Goal: Task Accomplishment & Management: Use online tool/utility

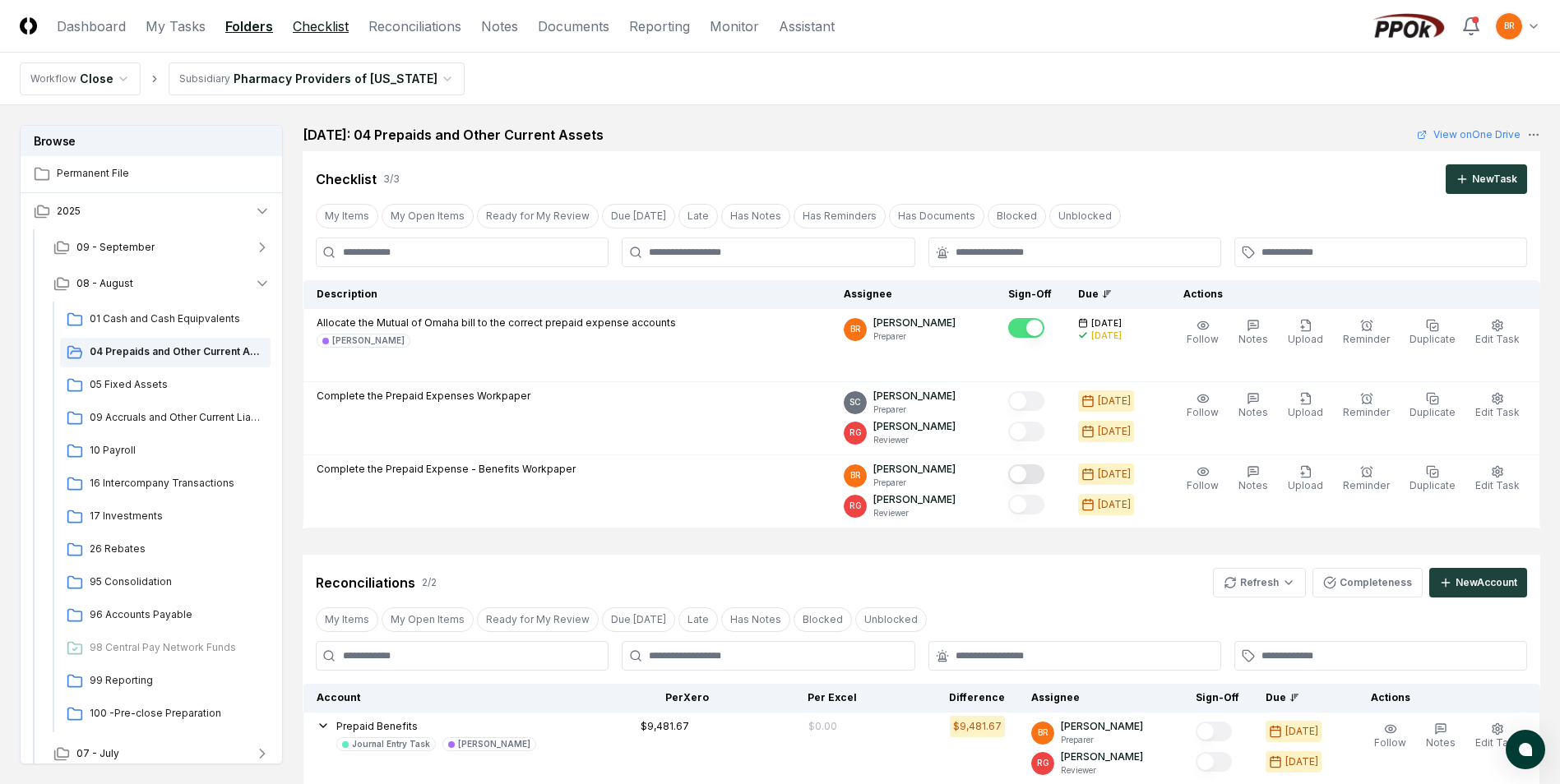
click at [328, 23] on link "Checklist" at bounding box center [320, 26] width 56 height 20
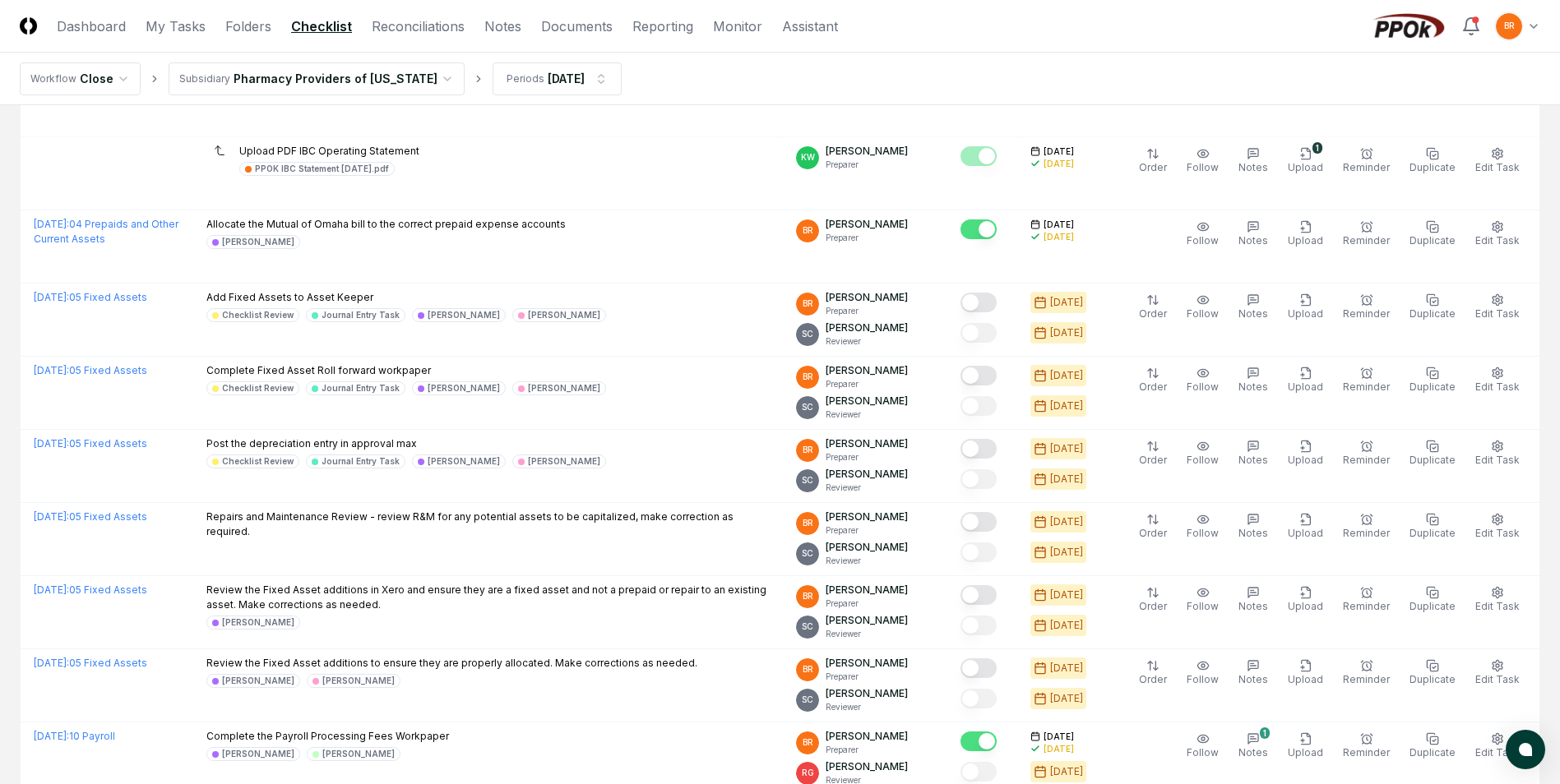
scroll to position [1891, 0]
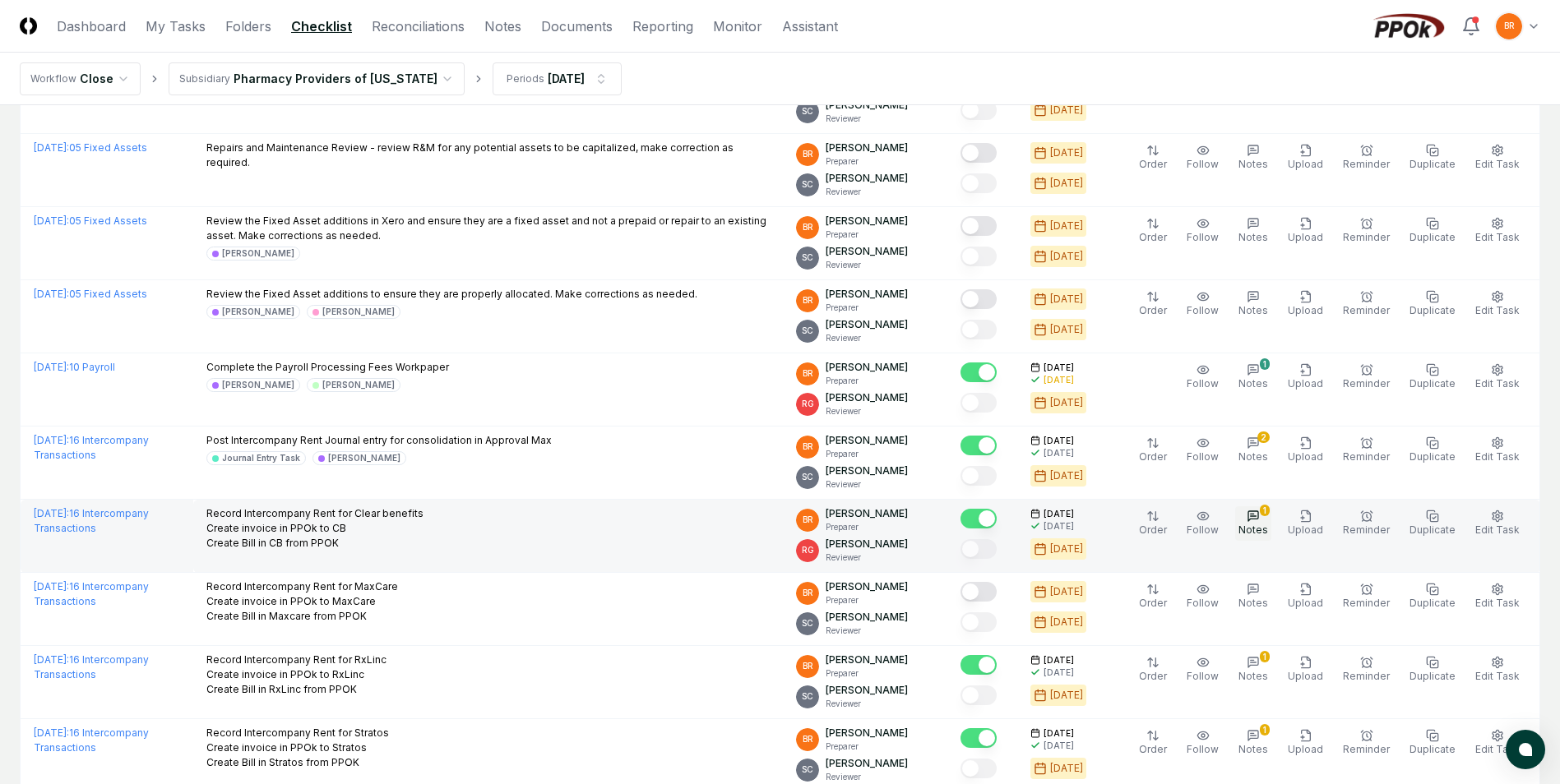
click at [1261, 522] on icon "button" at bounding box center [1253, 516] width 13 height 13
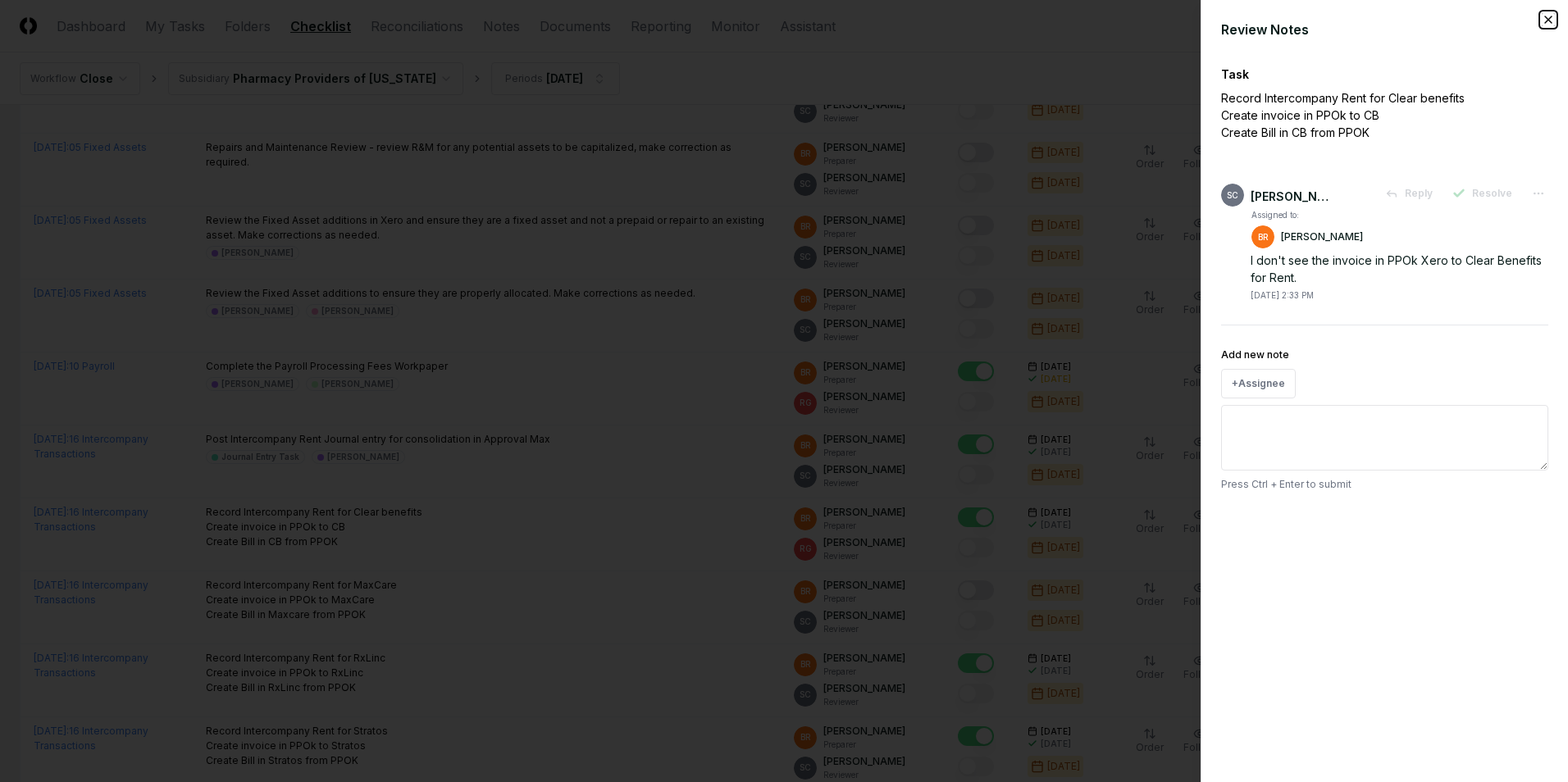
click at [1551, 21] on icon "button" at bounding box center [1547, 19] width 13 height 13
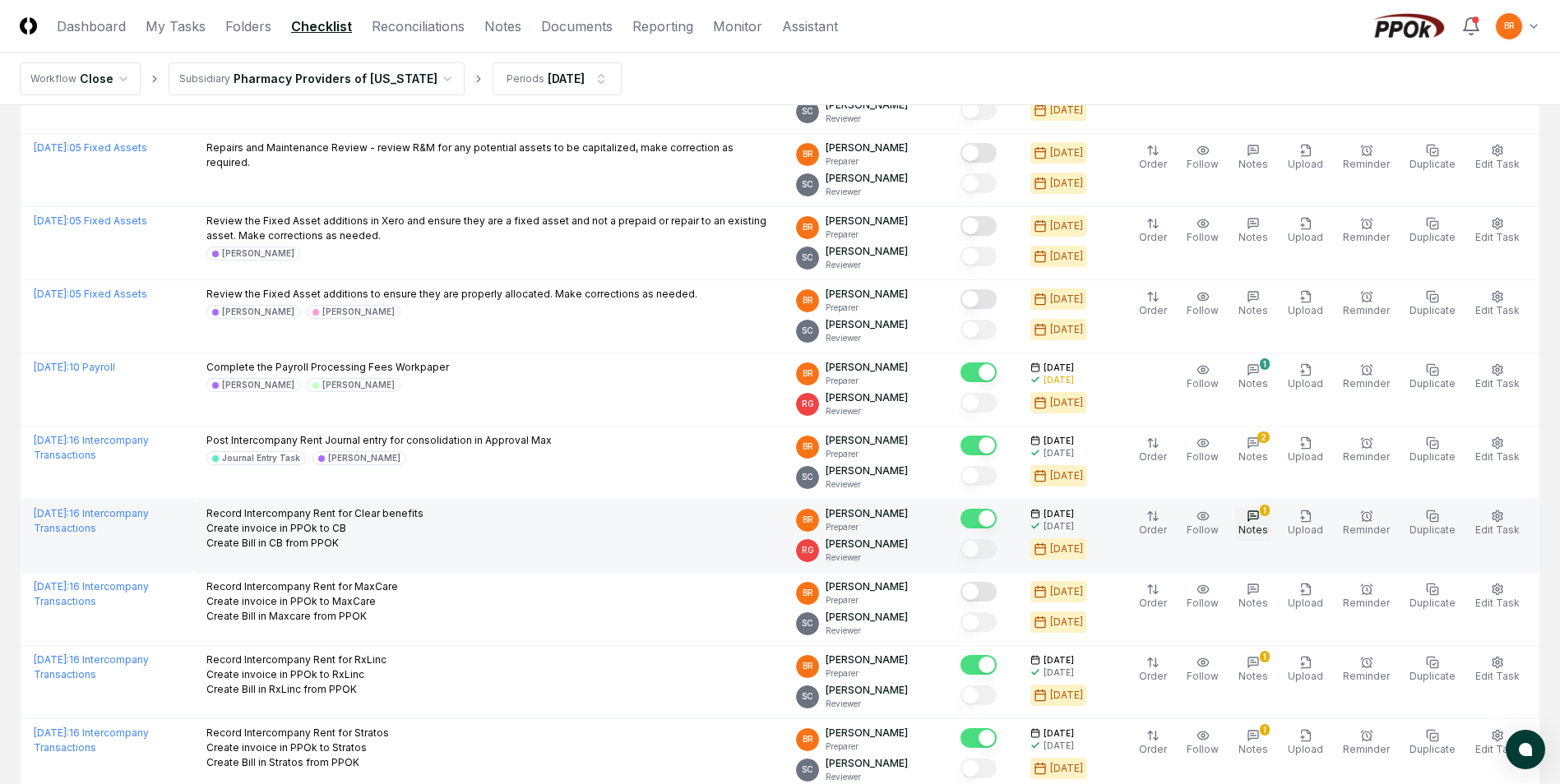
click at [1270, 508] on div "1" at bounding box center [1265, 510] width 10 height 11
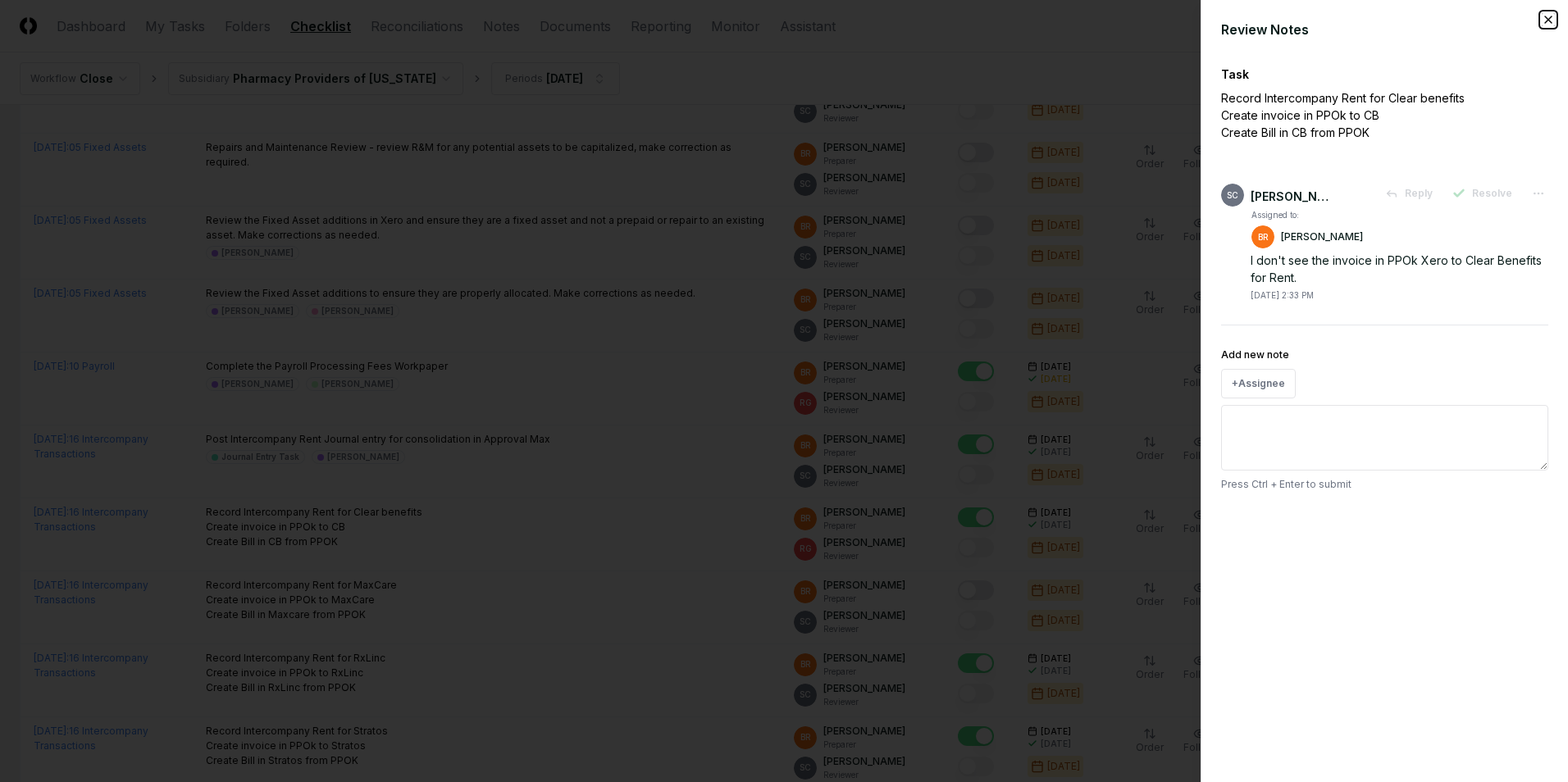
click at [1547, 19] on icon "button" at bounding box center [1548, 20] width 7 height 7
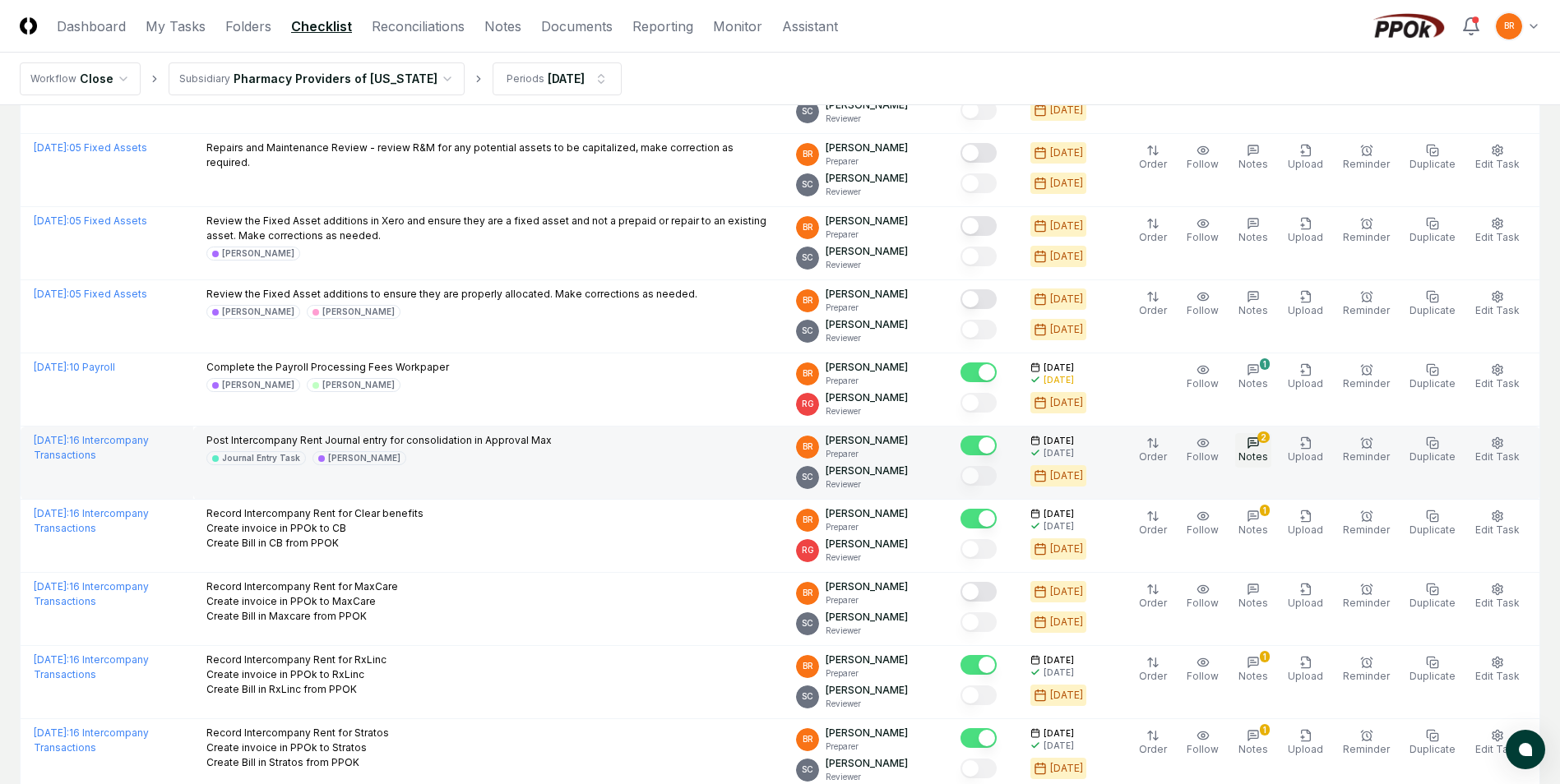
click at [1261, 440] on icon "button" at bounding box center [1253, 443] width 13 height 13
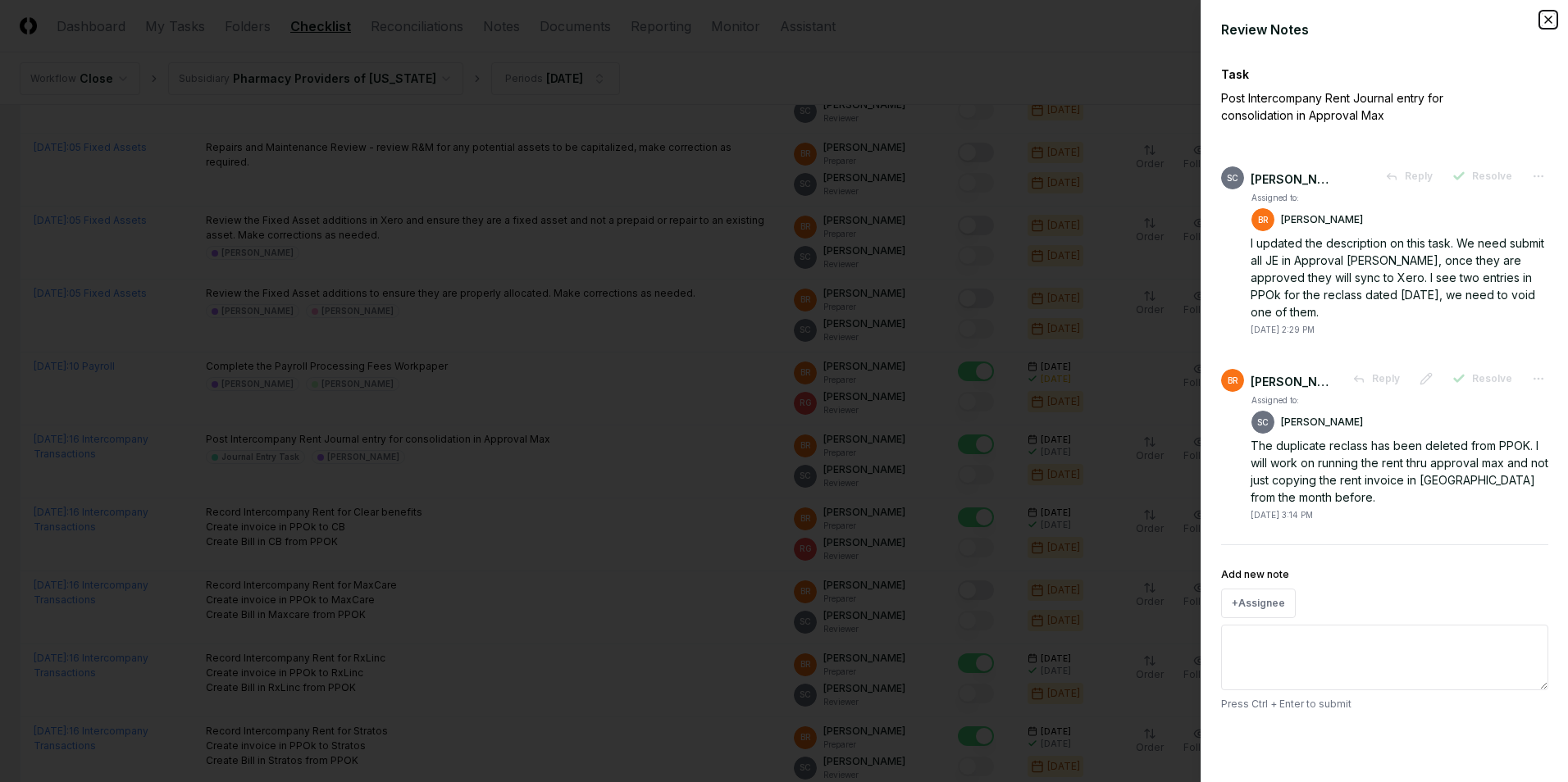
click at [1550, 19] on icon "button" at bounding box center [1547, 19] width 13 height 13
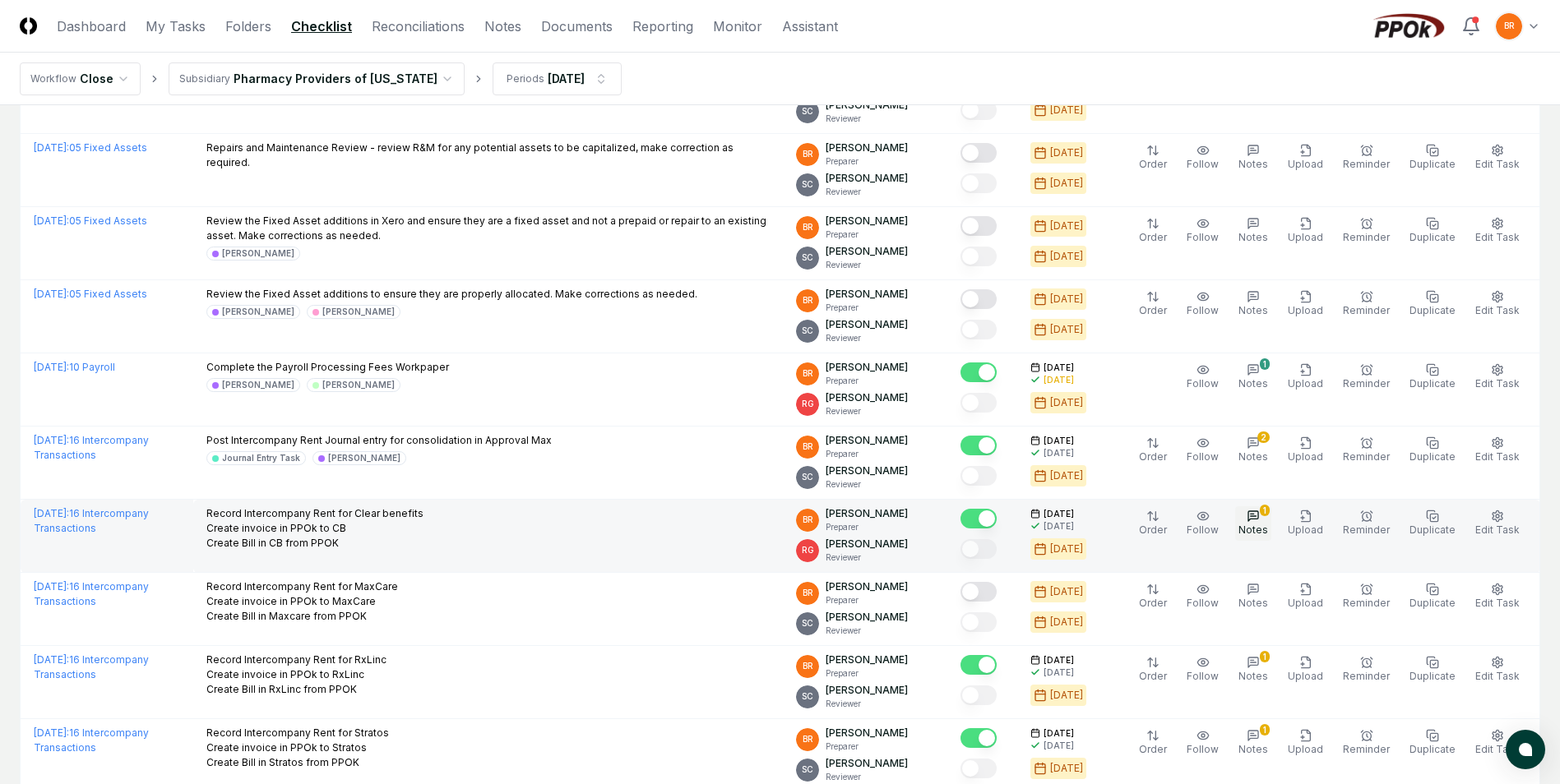
click at [1268, 526] on span "Notes" at bounding box center [1254, 530] width 30 height 12
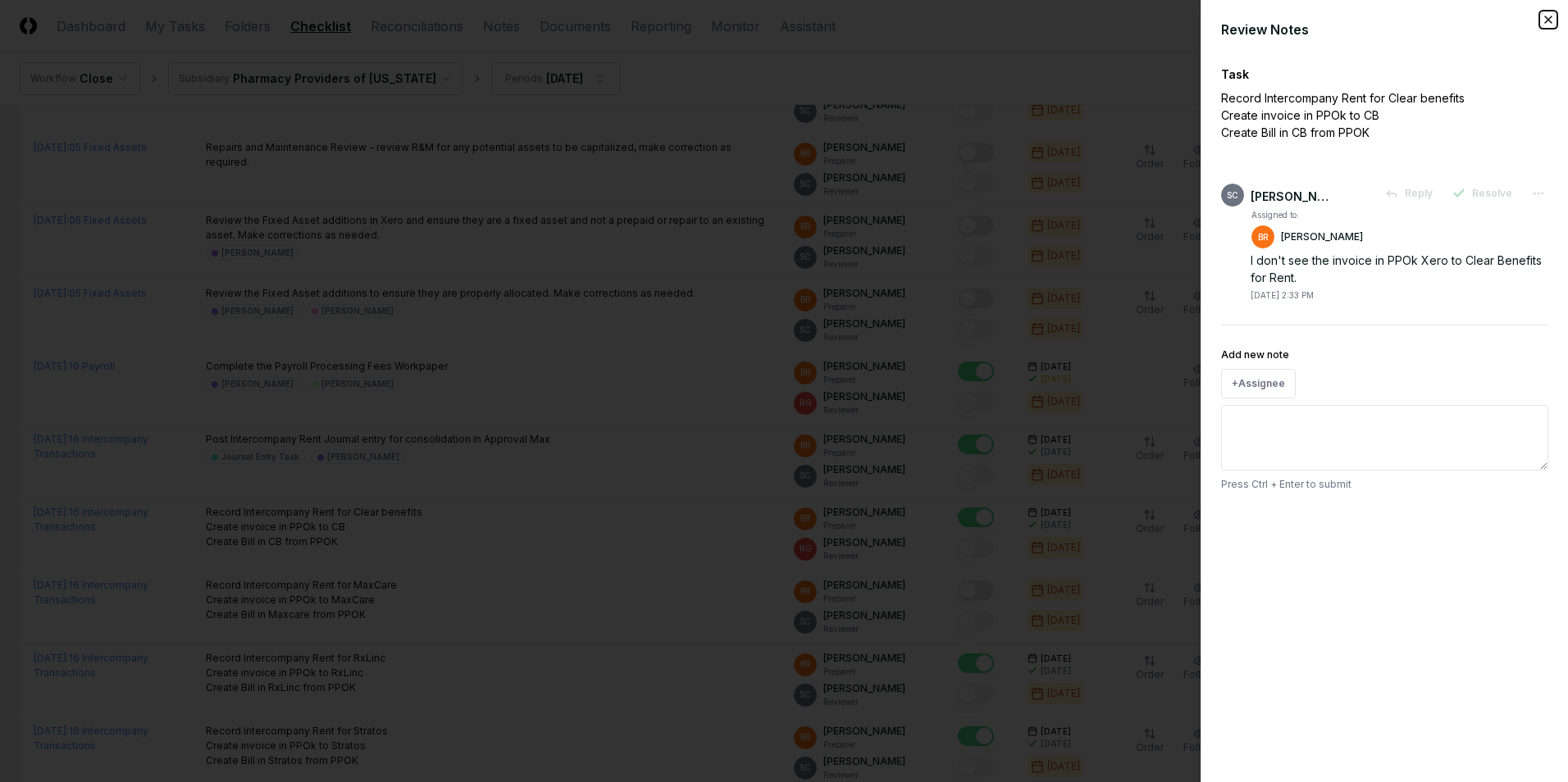
click at [1545, 20] on icon "button" at bounding box center [1547, 19] width 13 height 13
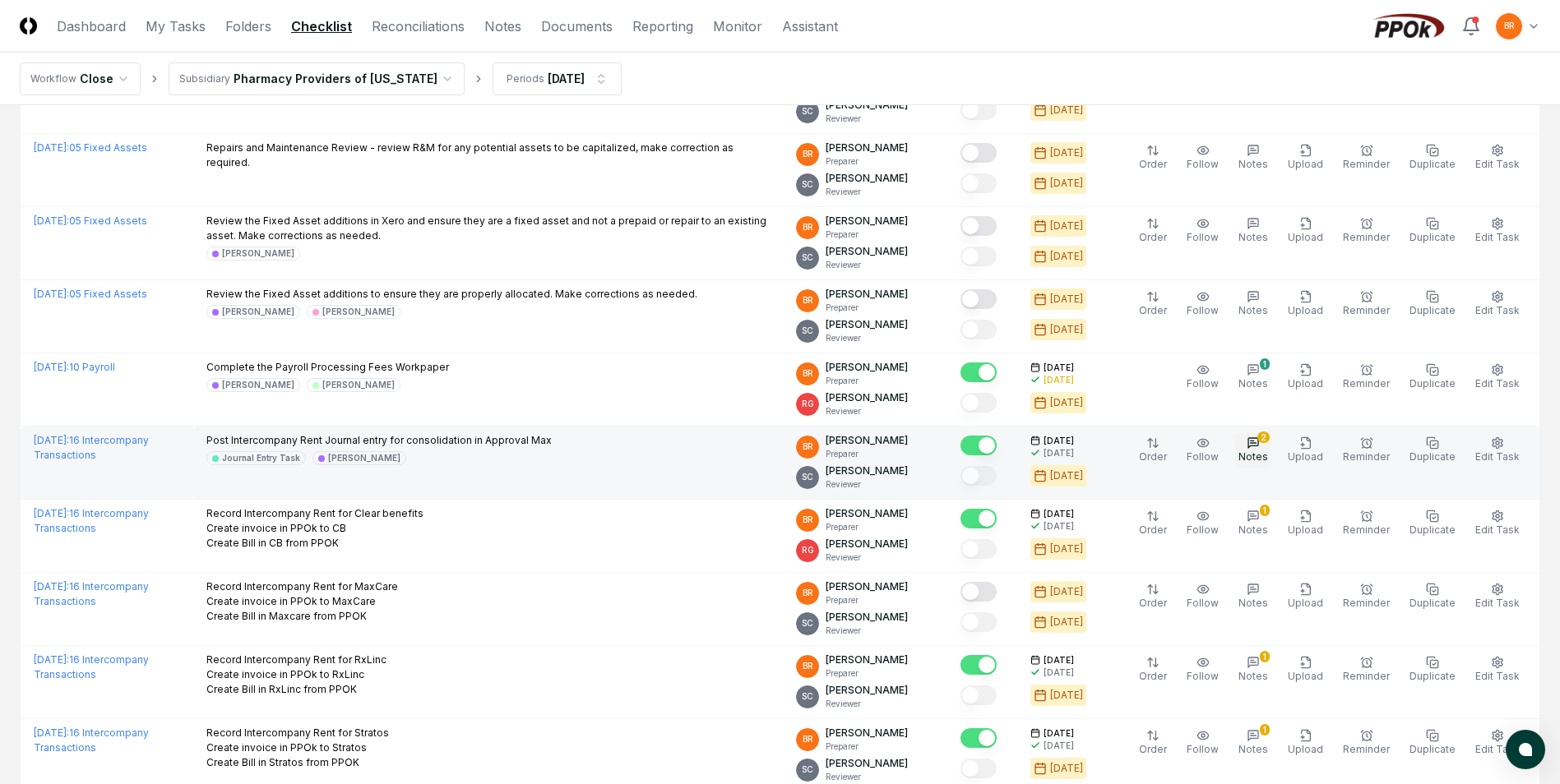
click at [1262, 457] on span "Notes" at bounding box center [1254, 457] width 30 height 12
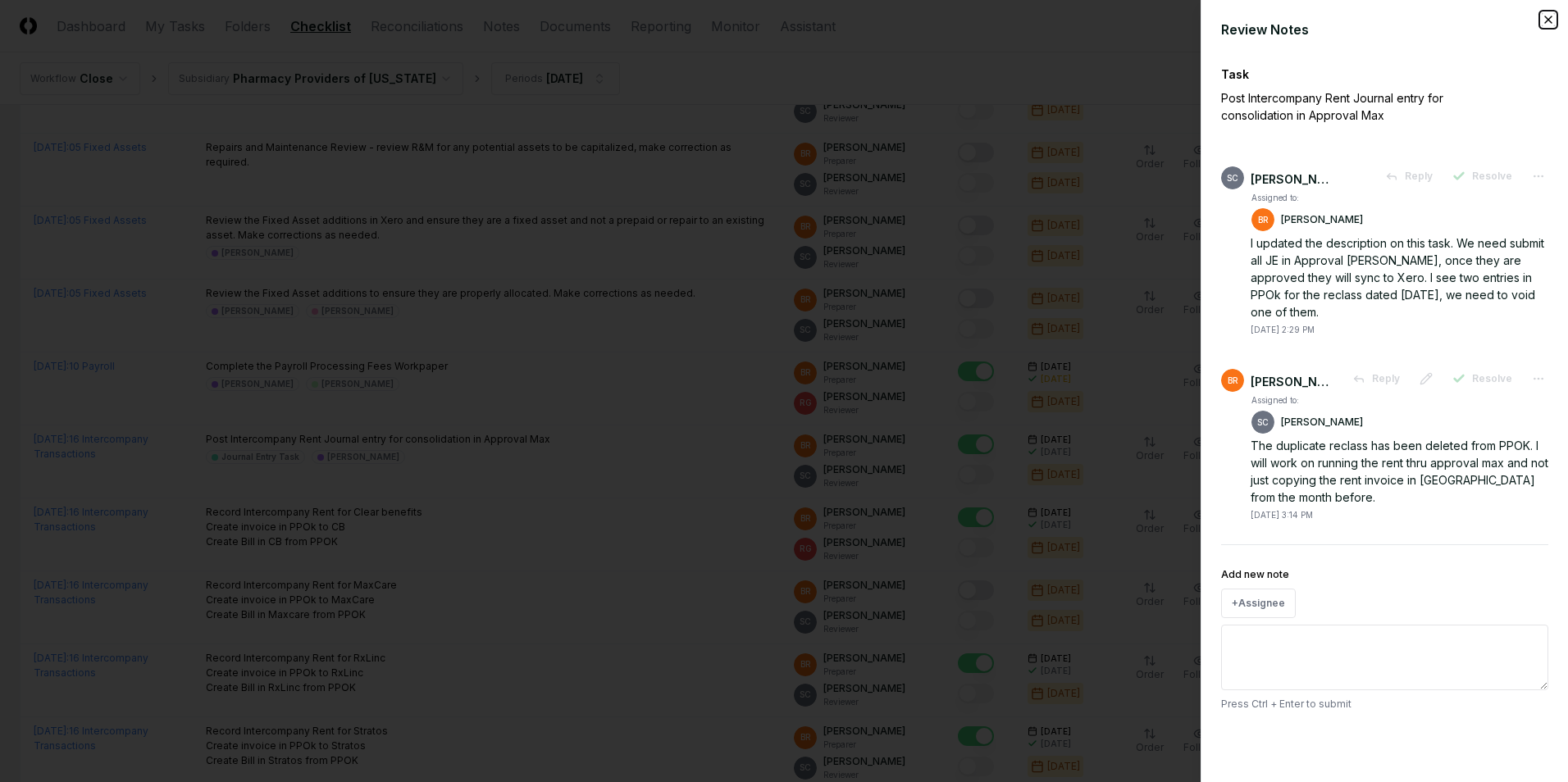
click at [1548, 17] on icon "button" at bounding box center [1547, 19] width 13 height 13
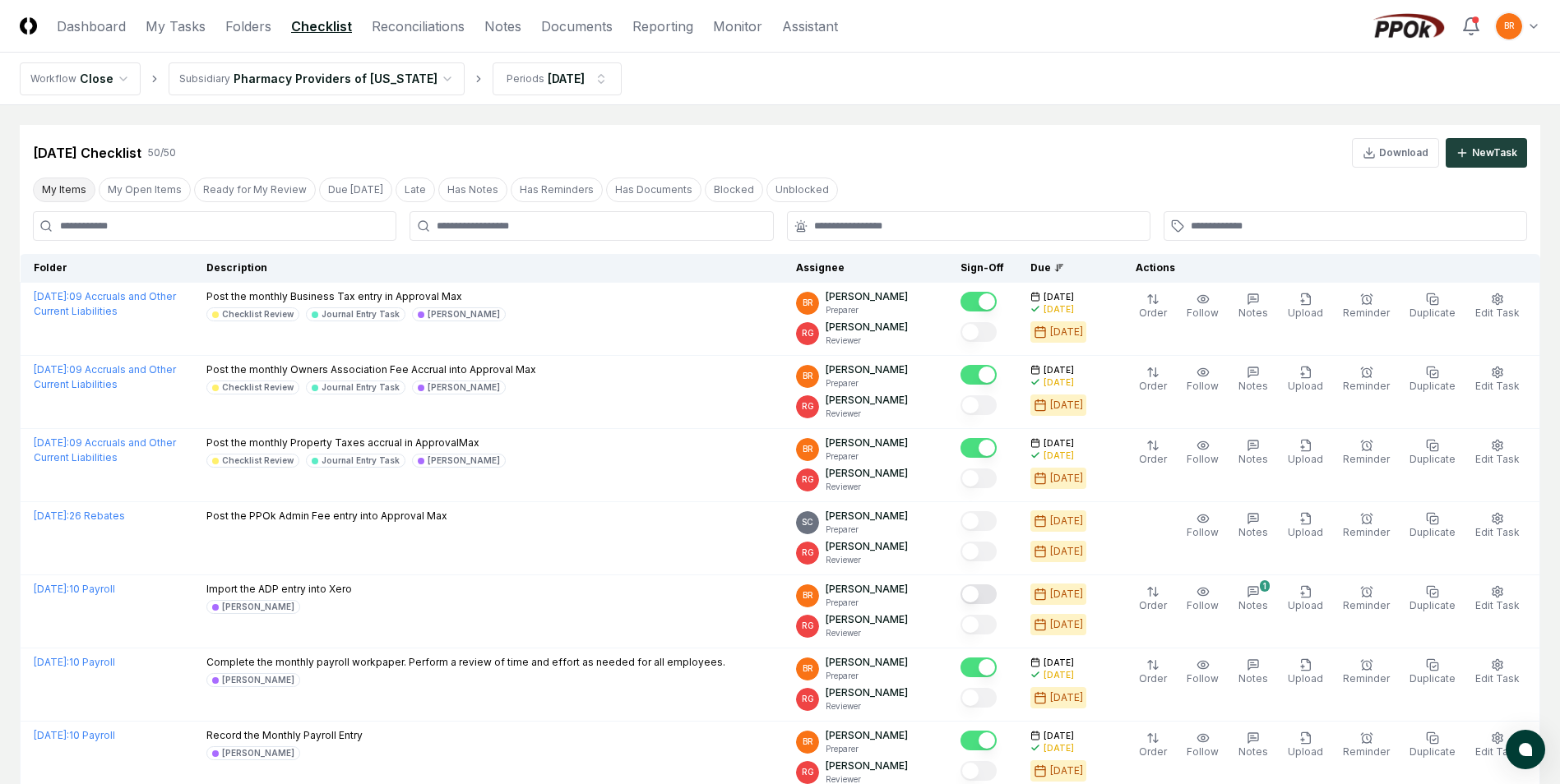
click at [72, 186] on button "My Items" at bounding box center [64, 190] width 63 height 24
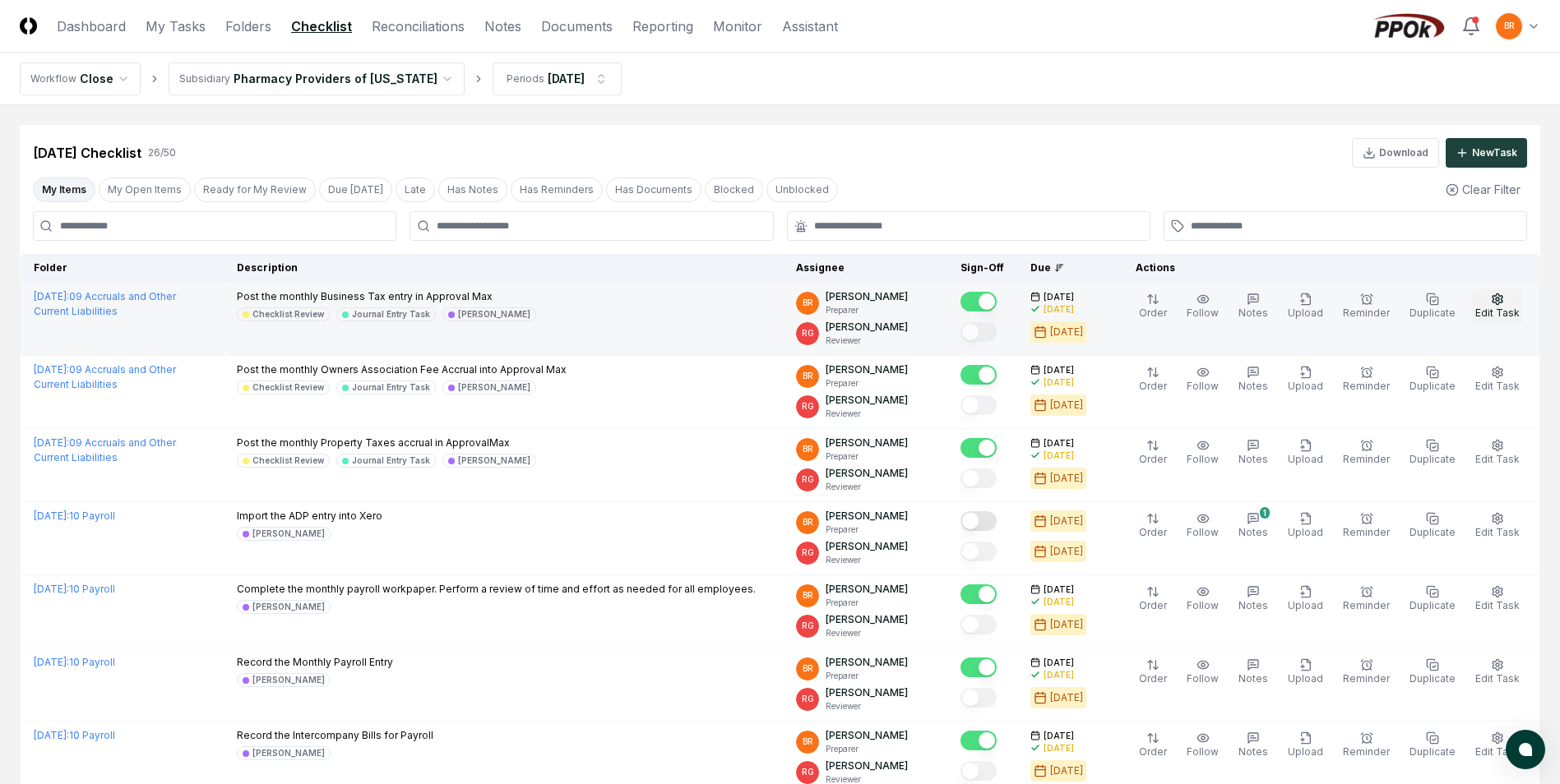
click at [1495, 311] on span "Edit Task" at bounding box center [1497, 312] width 44 height 12
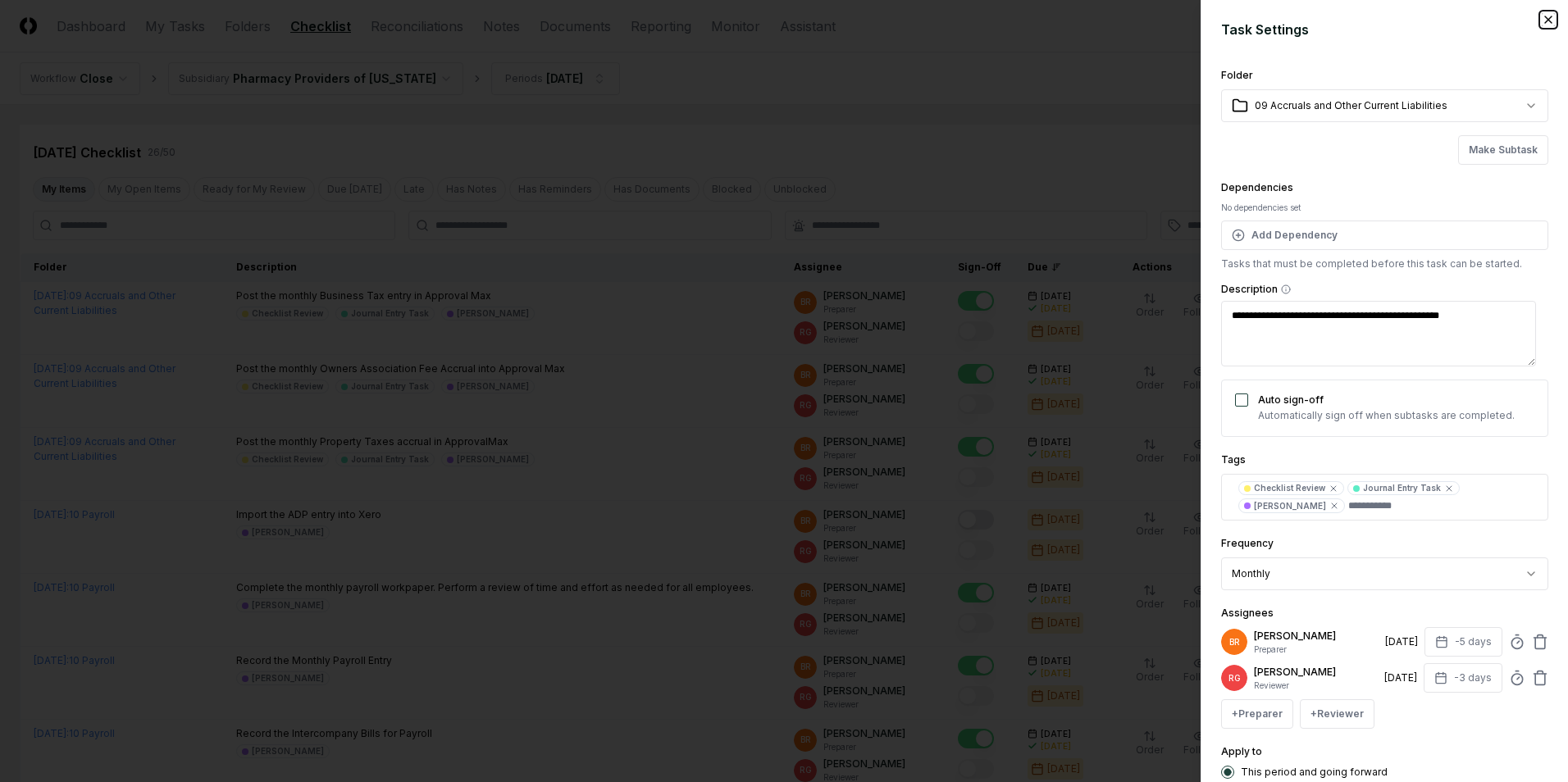
click at [1545, 19] on icon "button" at bounding box center [1548, 20] width 7 height 7
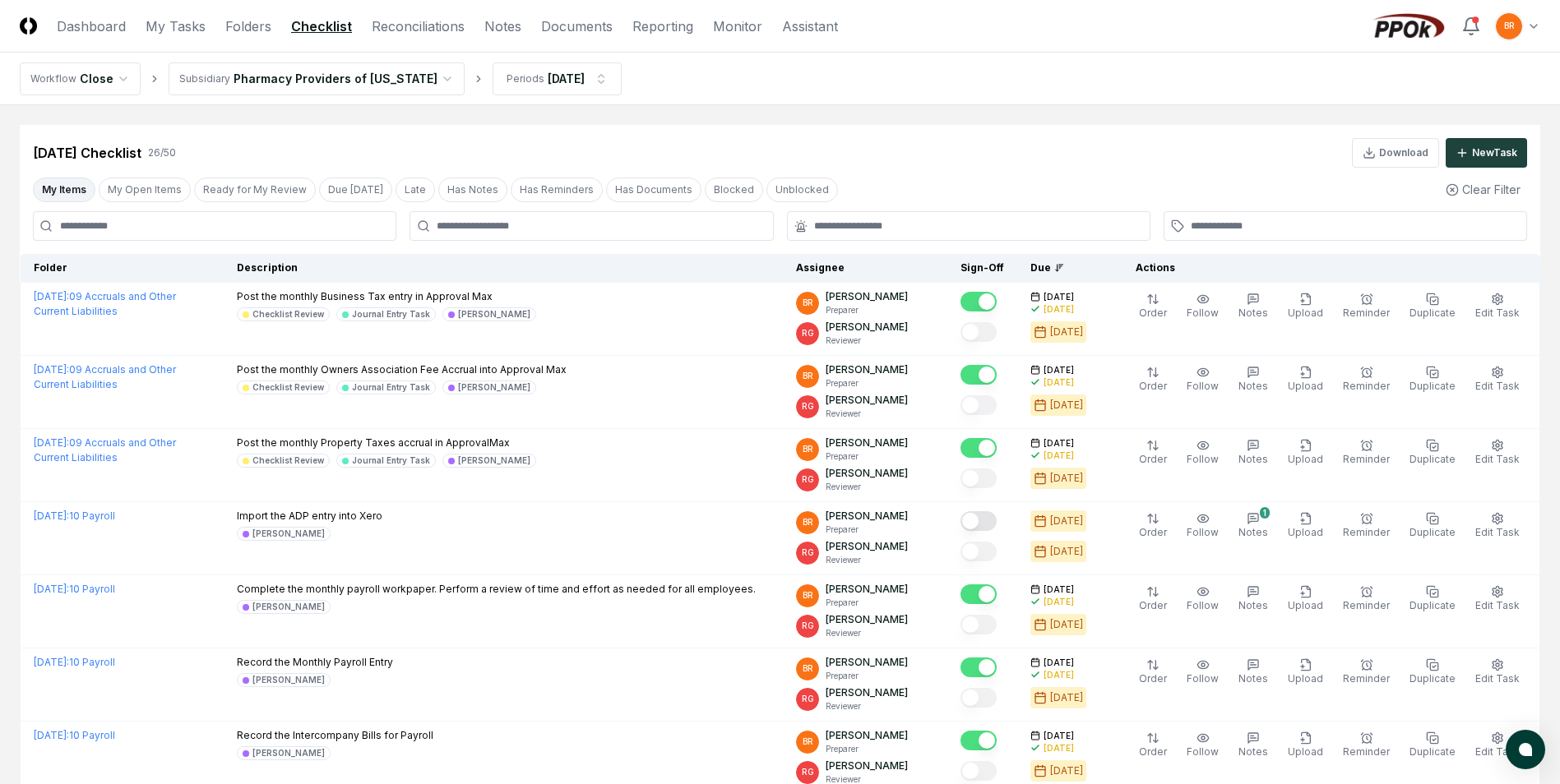
click at [1289, 12] on header "CloseCore Dashboard My Tasks Folders Checklist Reconciliations Notes Documents …" at bounding box center [780, 26] width 1560 height 52
